Goal: Information Seeking & Learning: Learn about a topic

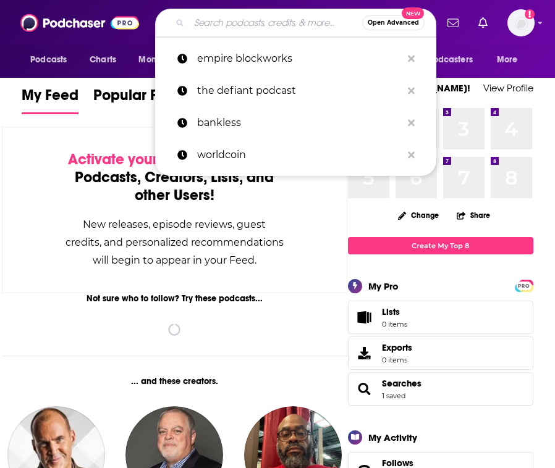
click at [254, 30] on input "Search podcasts, credits, & more..." at bounding box center [275, 23] width 173 height 20
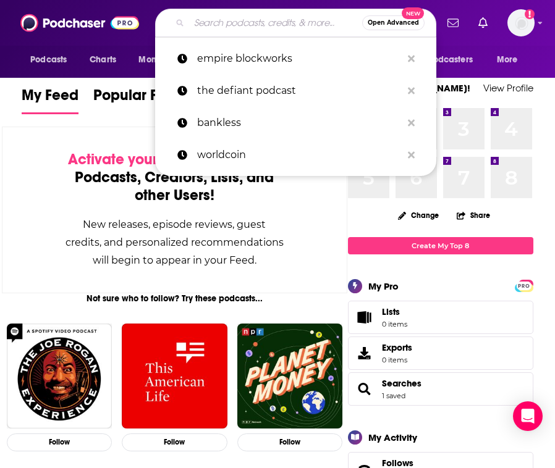
paste input "The Clear Crypto Podcast"
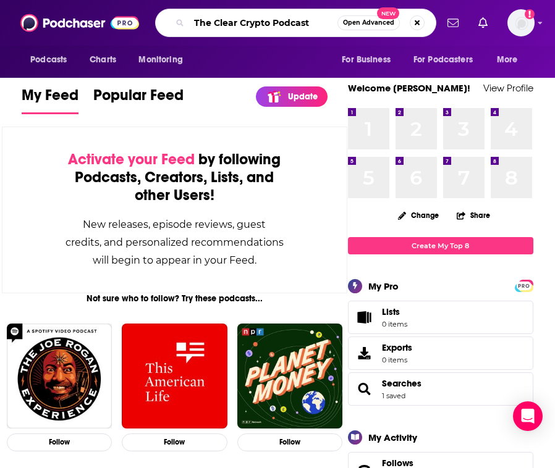
type input "The Clear Crypto Podcast"
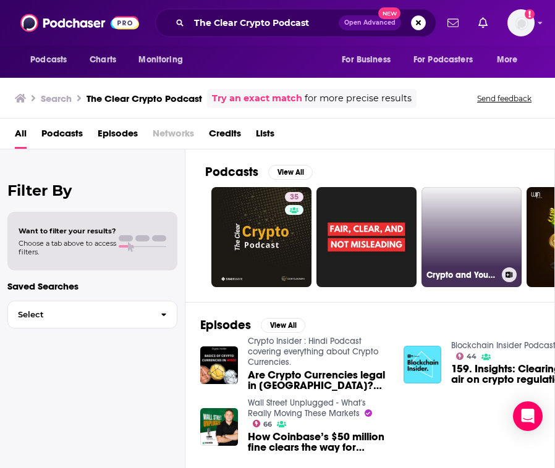
scroll to position [36, 0]
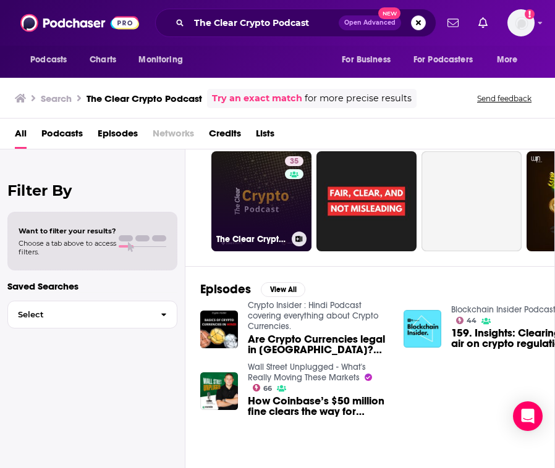
click at [251, 193] on link "35 The Clear Crypto Podcast" at bounding box center [261, 201] width 100 height 100
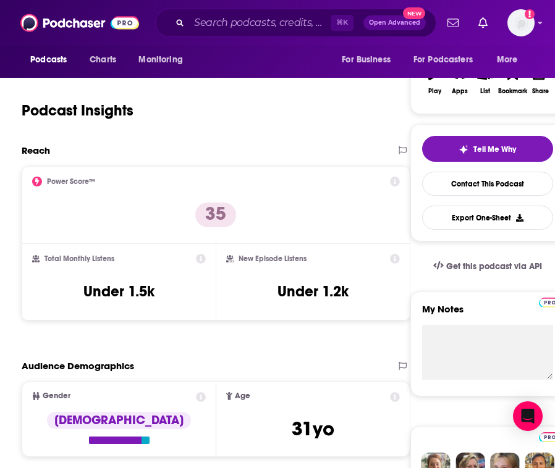
scroll to position [347, 0]
